Goal: Find specific page/section: Find specific page/section

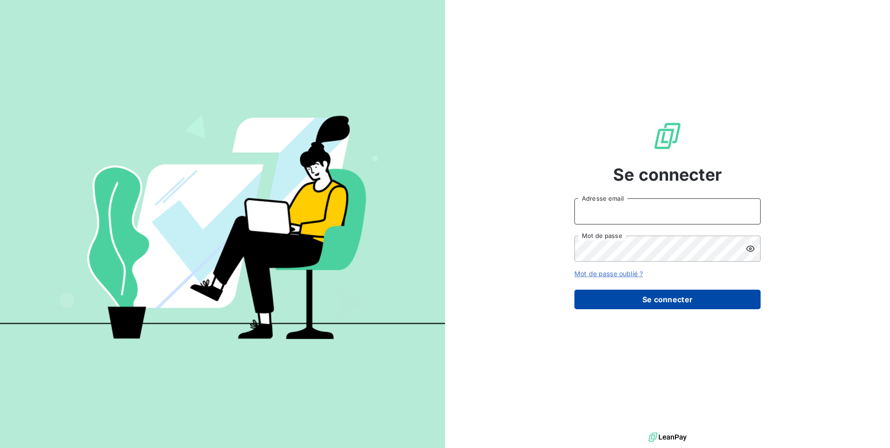
type input "ec@monier-environnement.com"
click at [648, 299] on button "Se connecter" at bounding box center [668, 300] width 186 height 20
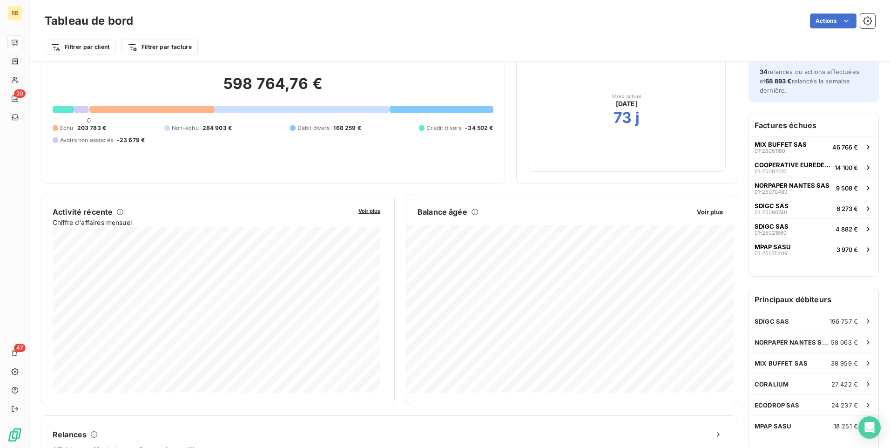
scroll to position [94, 0]
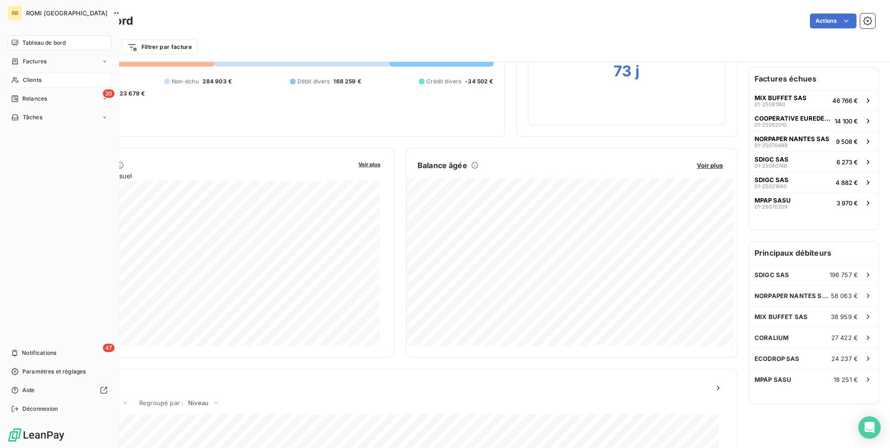
click at [41, 79] on span "Clients" at bounding box center [32, 80] width 19 height 8
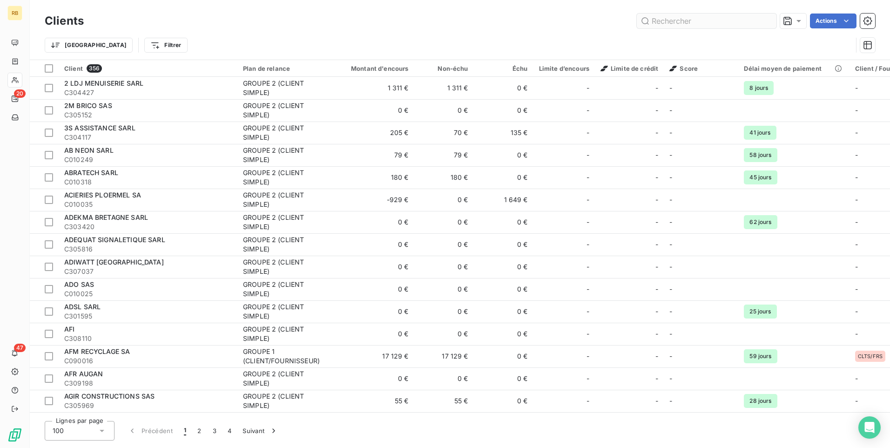
click at [693, 22] on input "text" at bounding box center [707, 21] width 140 height 15
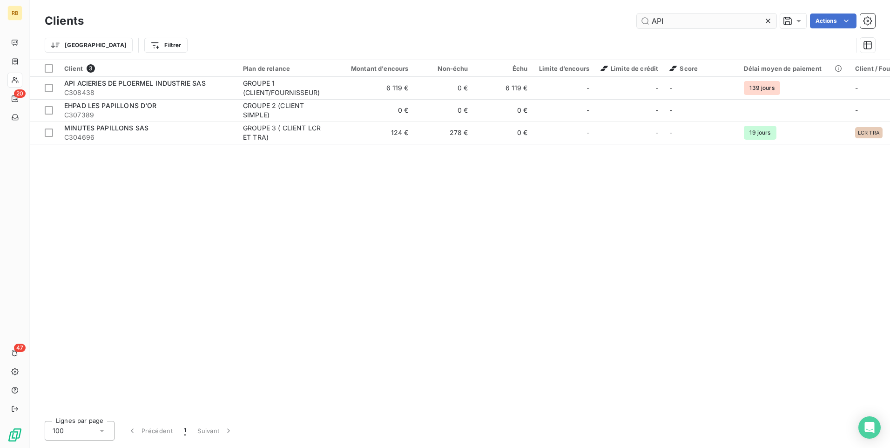
type input "API"
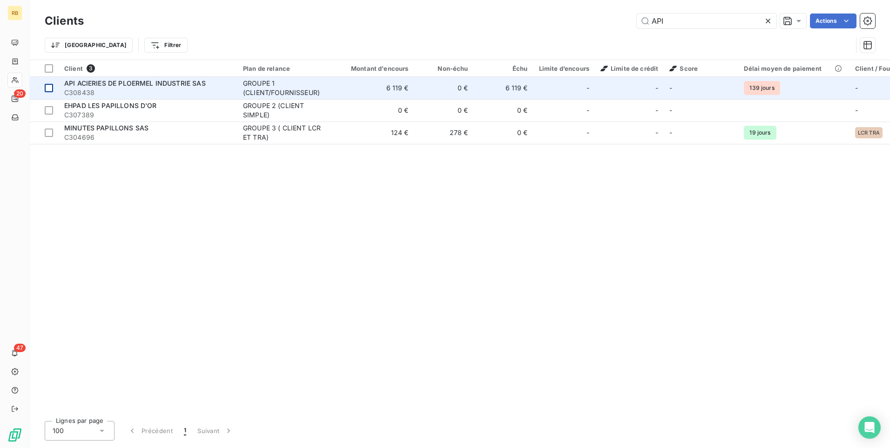
click at [47, 87] on div at bounding box center [49, 88] width 8 height 8
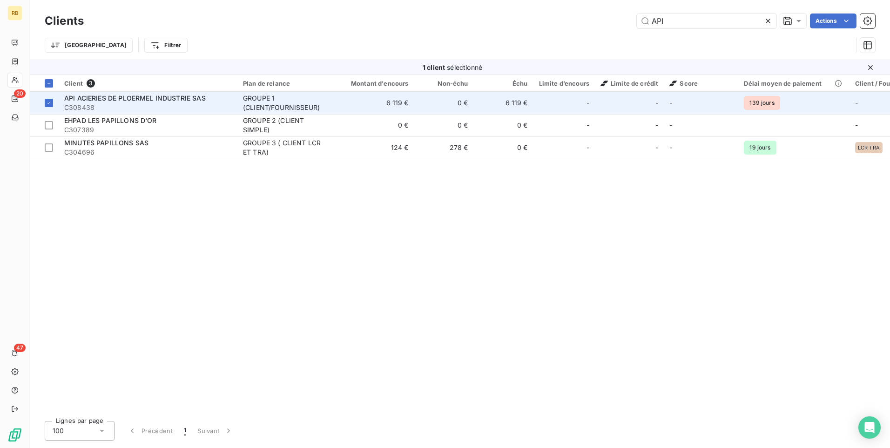
click at [73, 103] on span "C308438" at bounding box center [148, 107] width 168 height 9
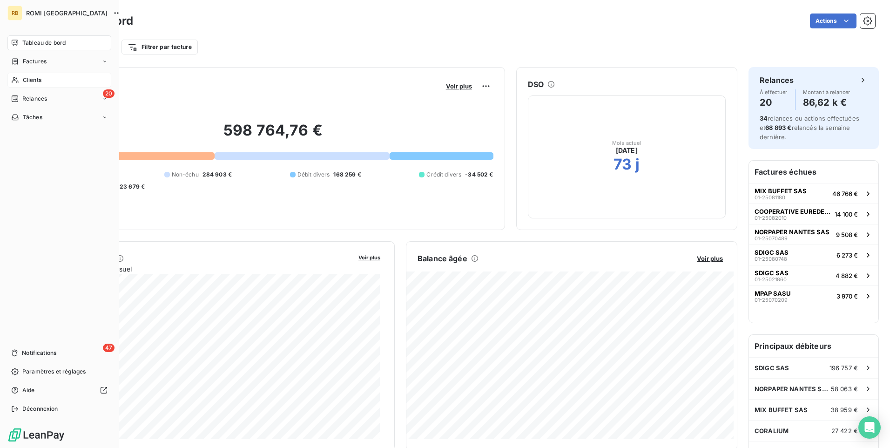
click at [27, 80] on span "Clients" at bounding box center [32, 80] width 19 height 8
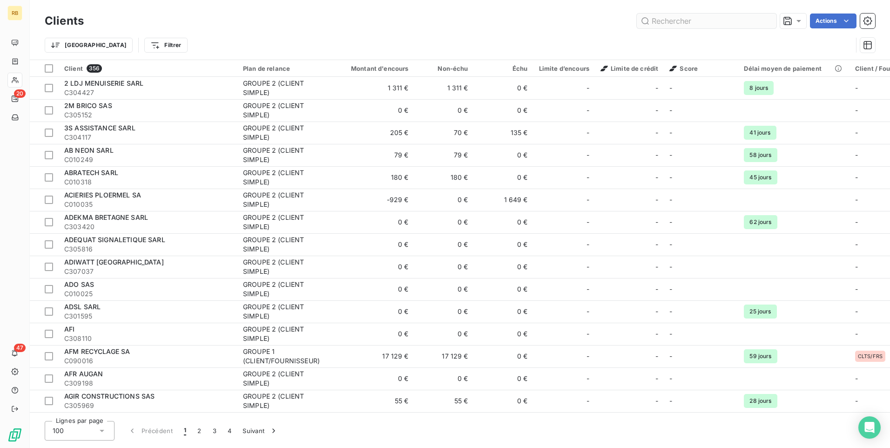
click at [670, 21] on input "text" at bounding box center [707, 21] width 140 height 15
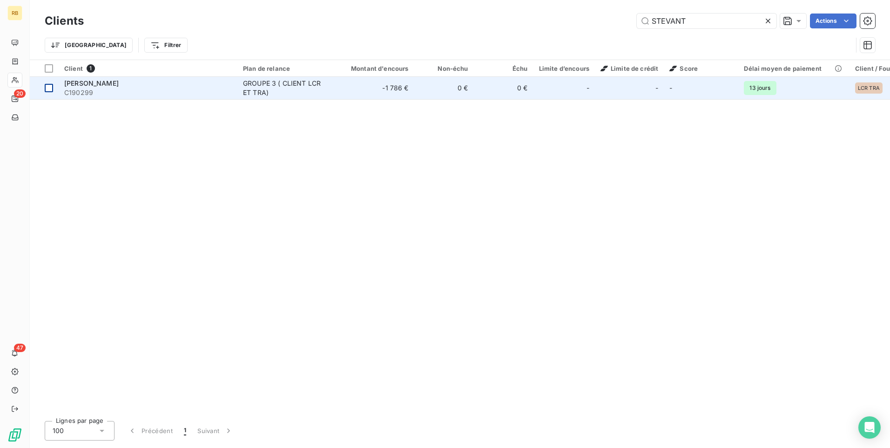
type input "STEVANT"
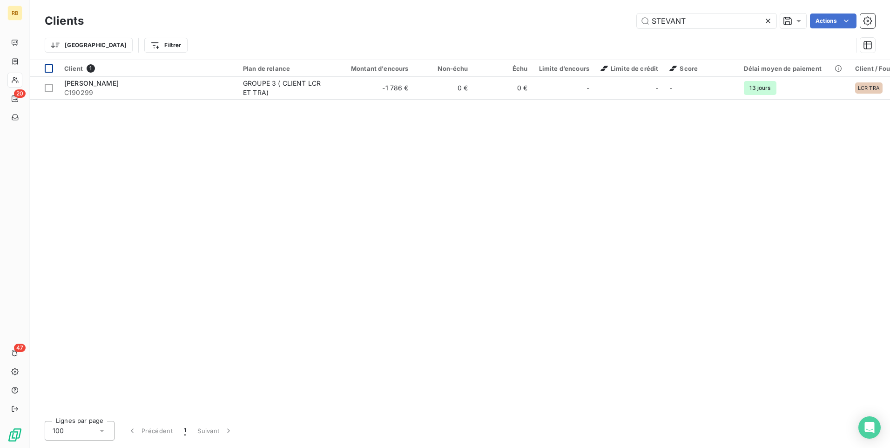
click at [49, 88] on div at bounding box center [49, 88] width 8 height 8
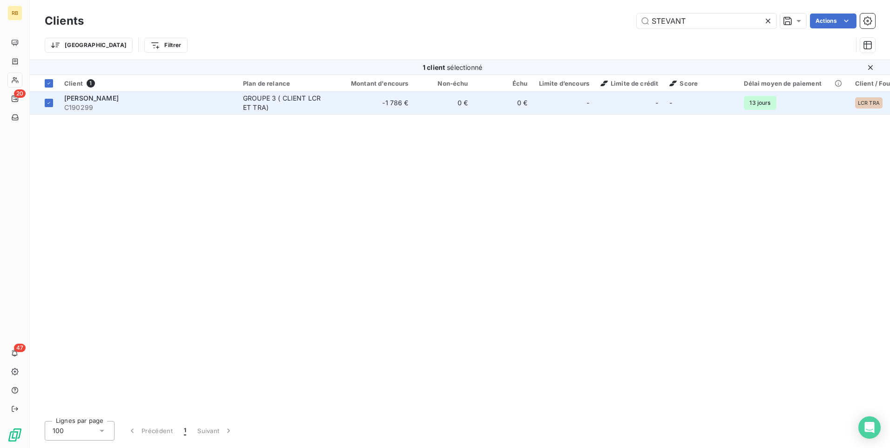
click at [78, 103] on span "C190299" at bounding box center [148, 107] width 168 height 9
